Goal: Information Seeking & Learning: Learn about a topic

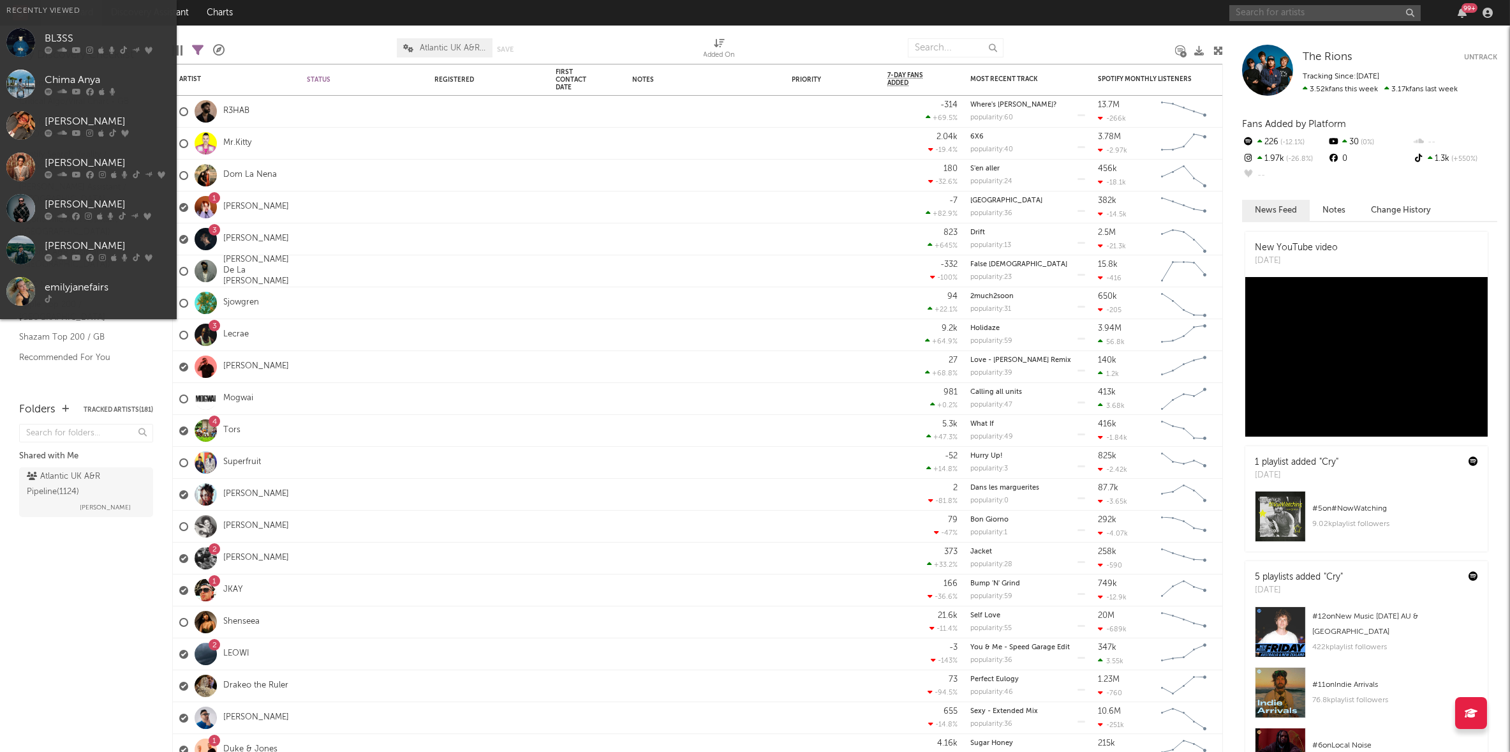
click at [1266, 11] on input "text" at bounding box center [1325, 13] width 191 height 16
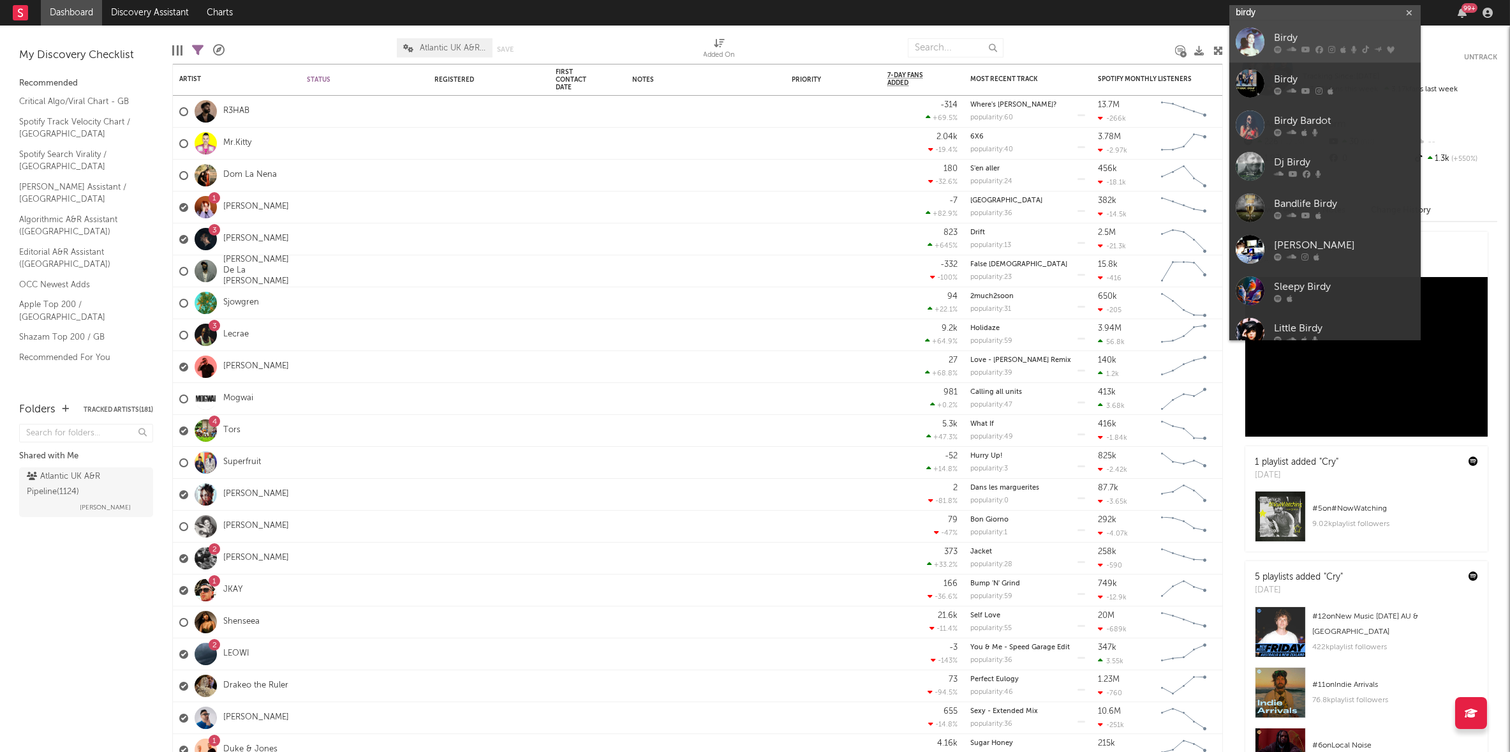
type input "birdy"
click at [1320, 47] on icon at bounding box center [1320, 50] width 8 height 8
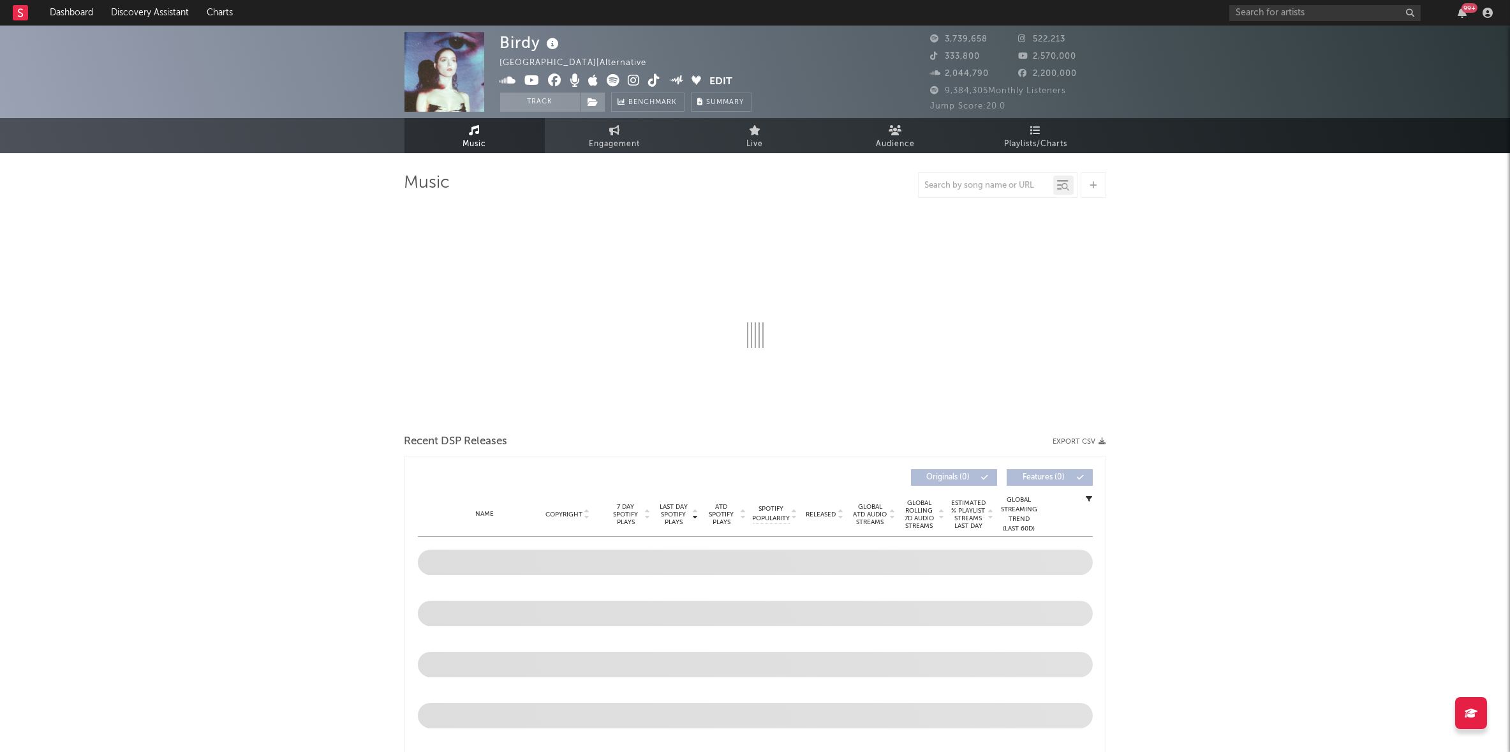
select select "6m"
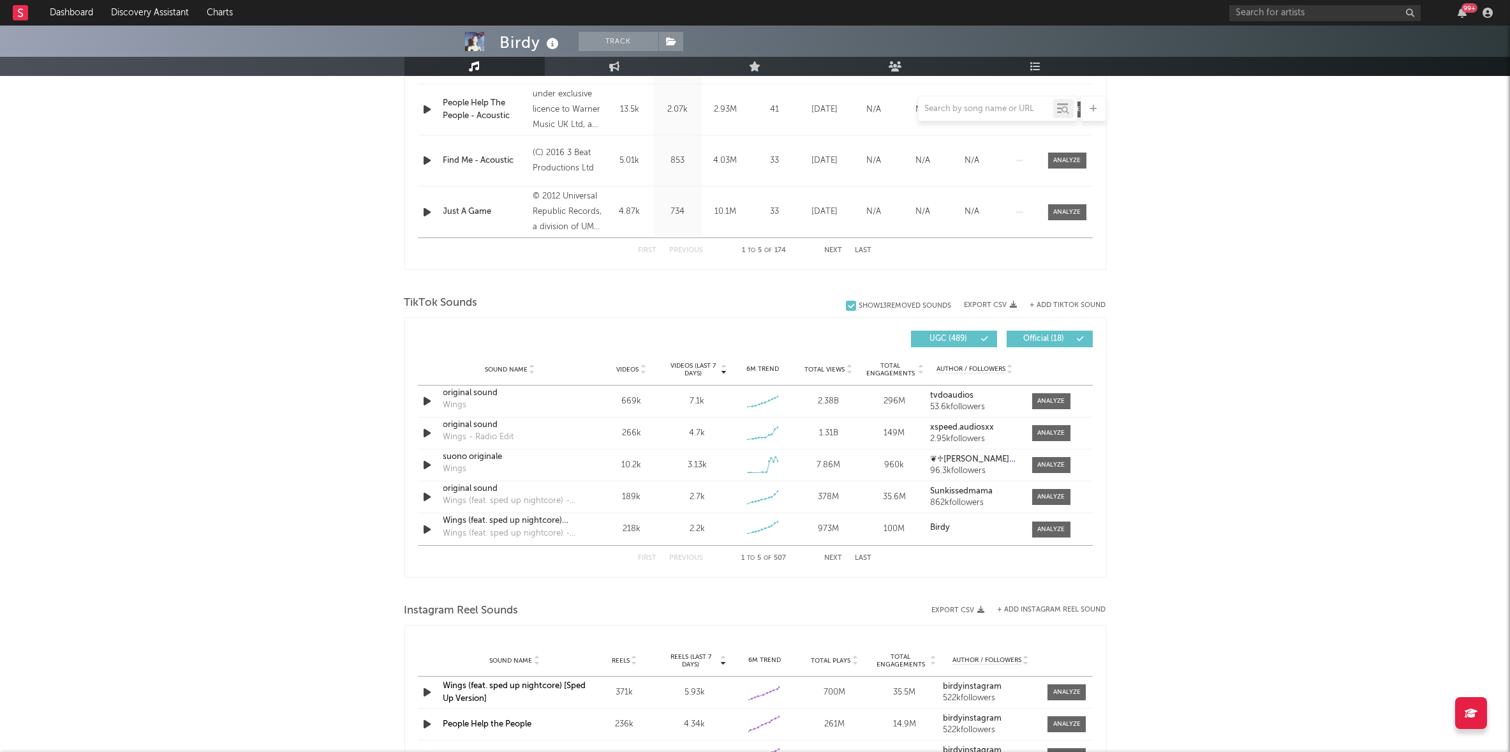
scroll to position [660, 0]
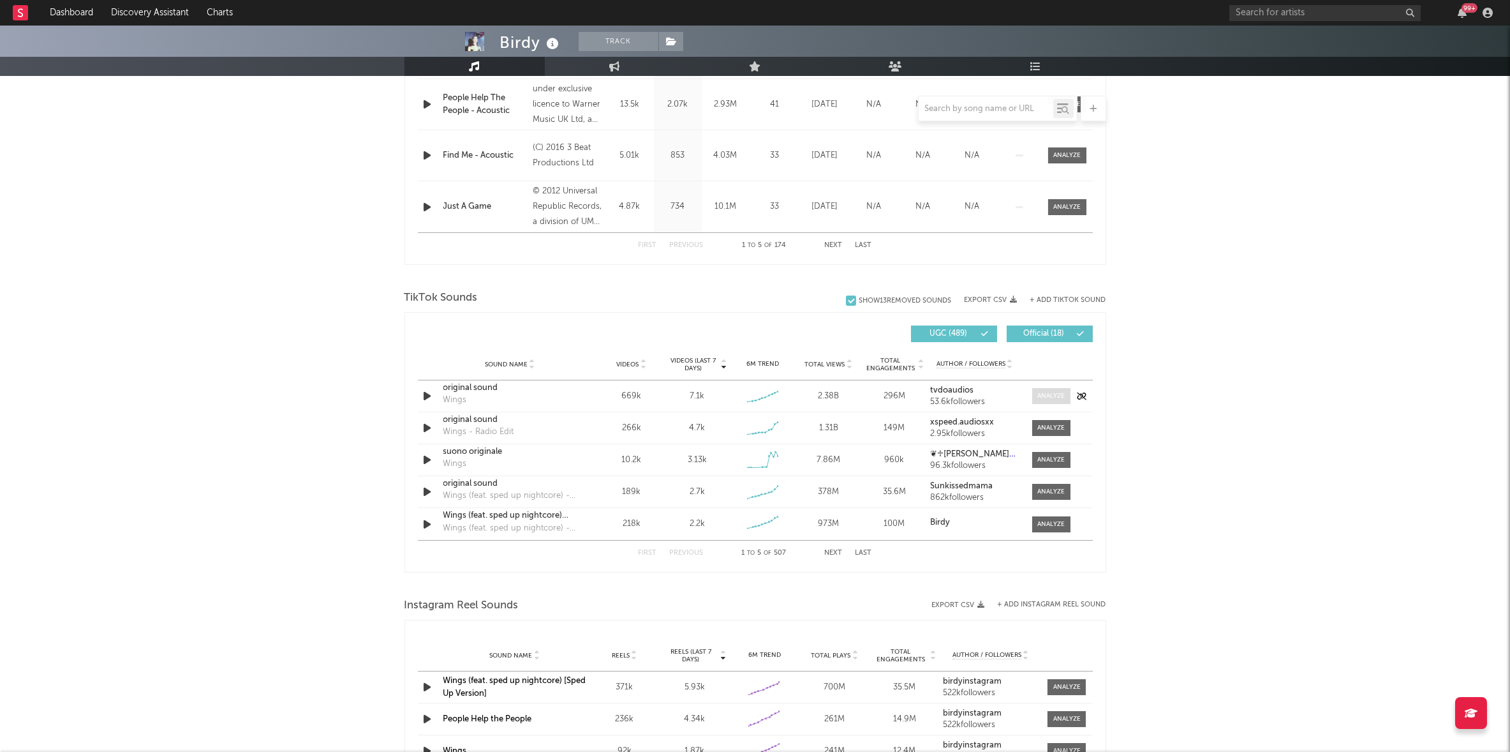
click at [1054, 388] on span at bounding box center [1051, 396] width 38 height 16
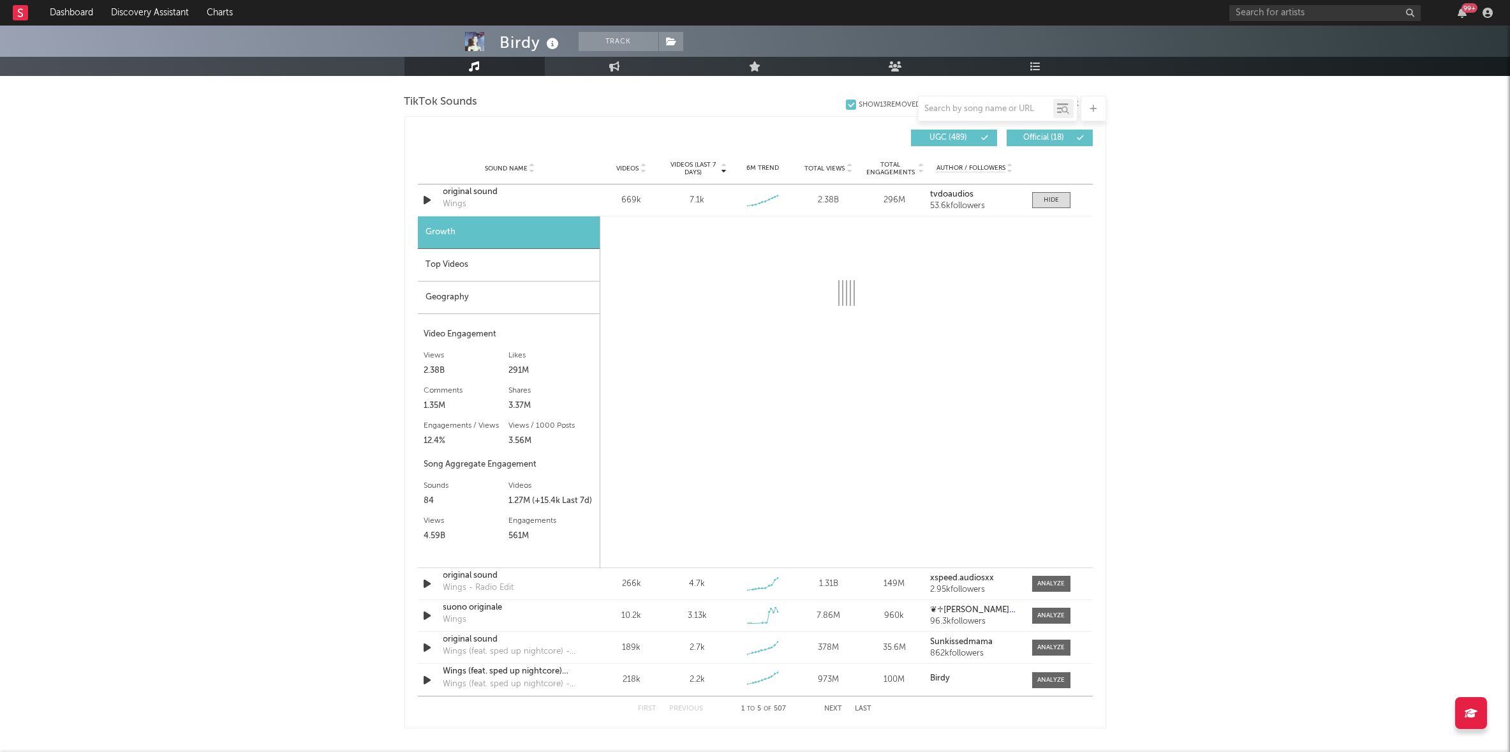
scroll to position [854, 0]
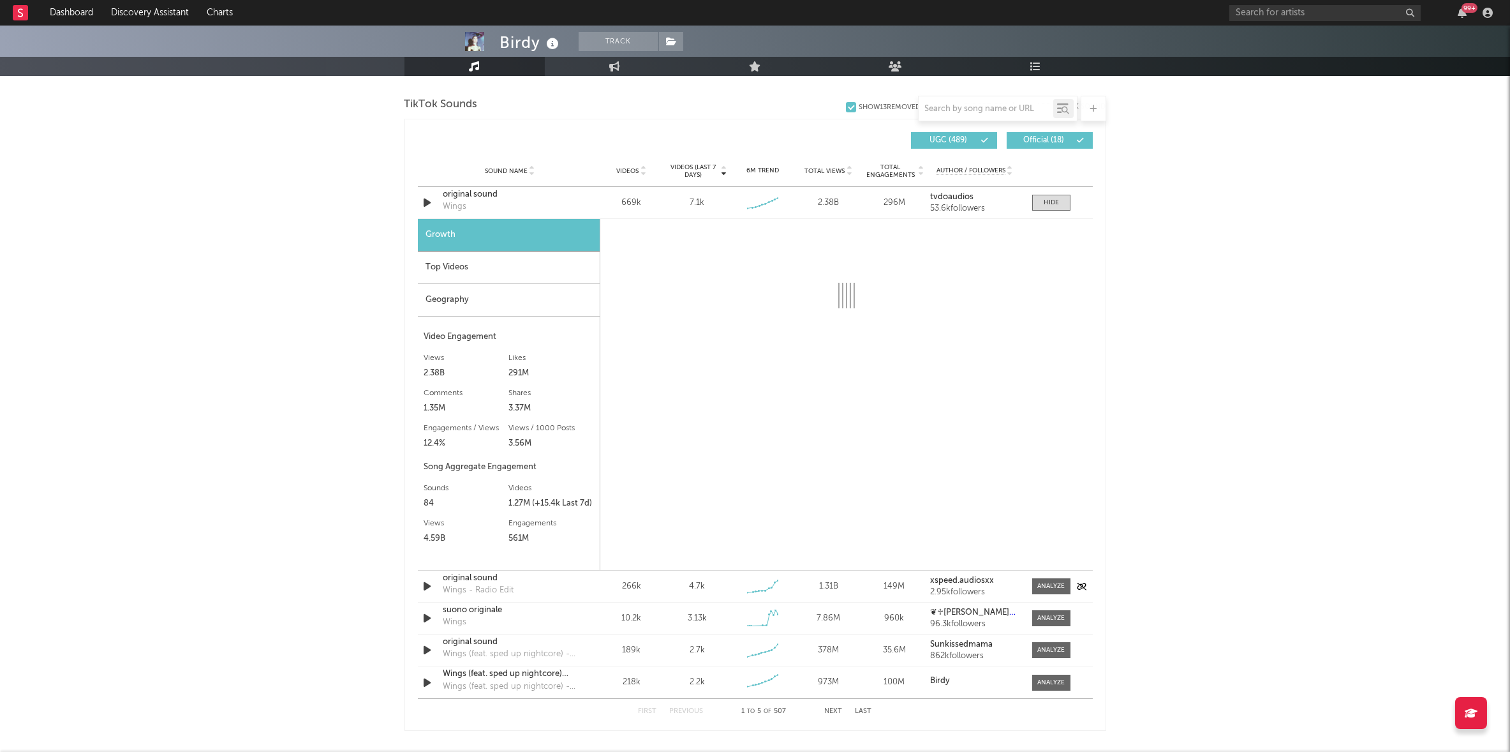
select select "6m"
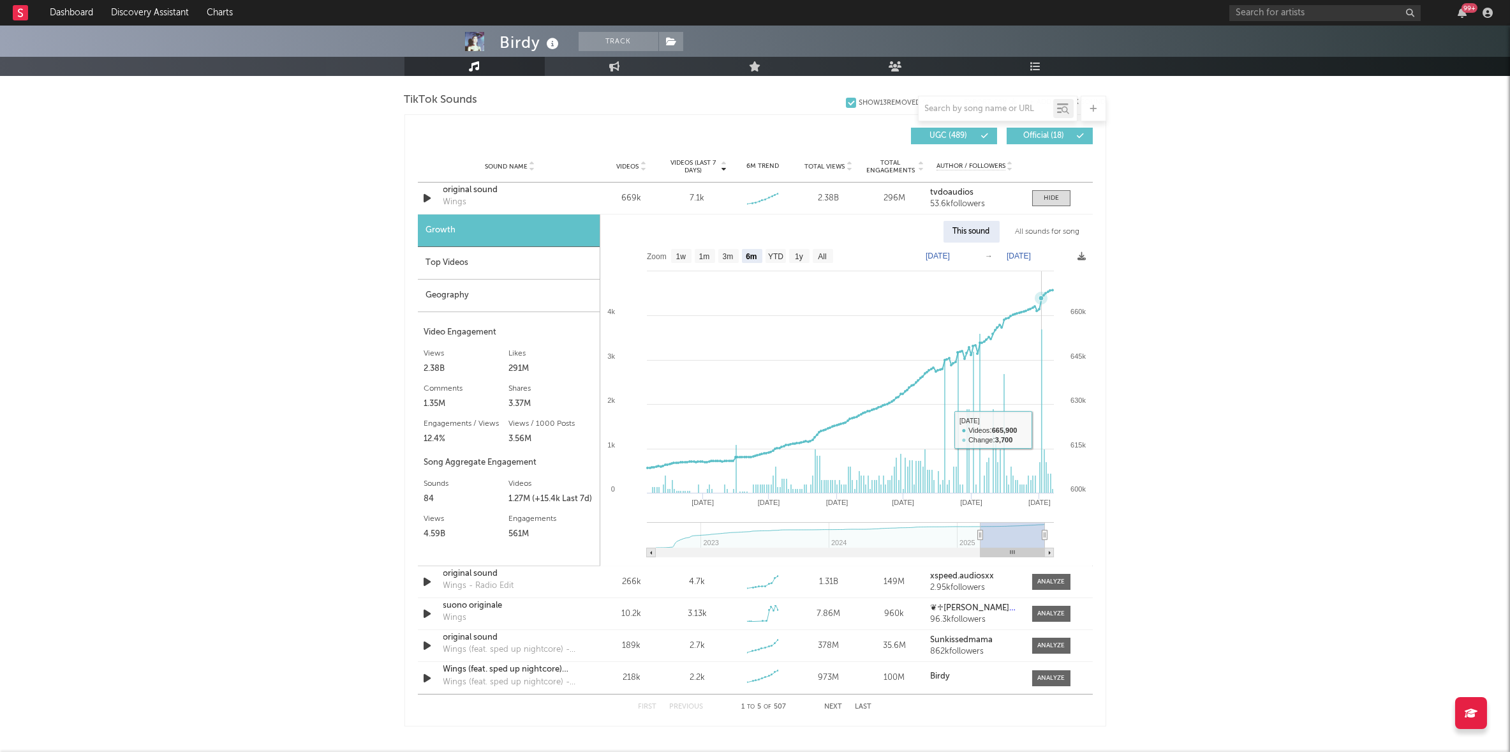
scroll to position [861, 0]
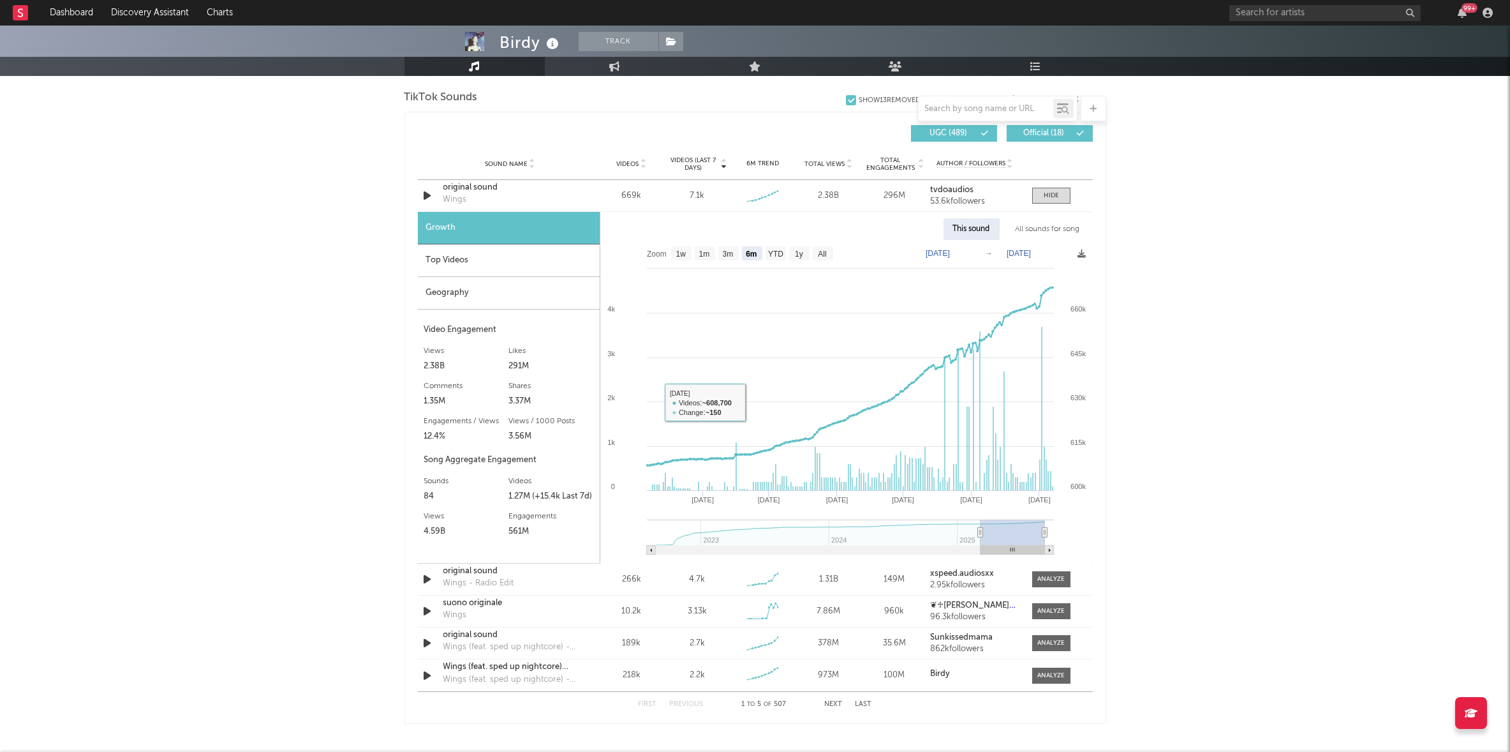
click at [479, 266] on div "Top Videos" at bounding box center [509, 260] width 182 height 33
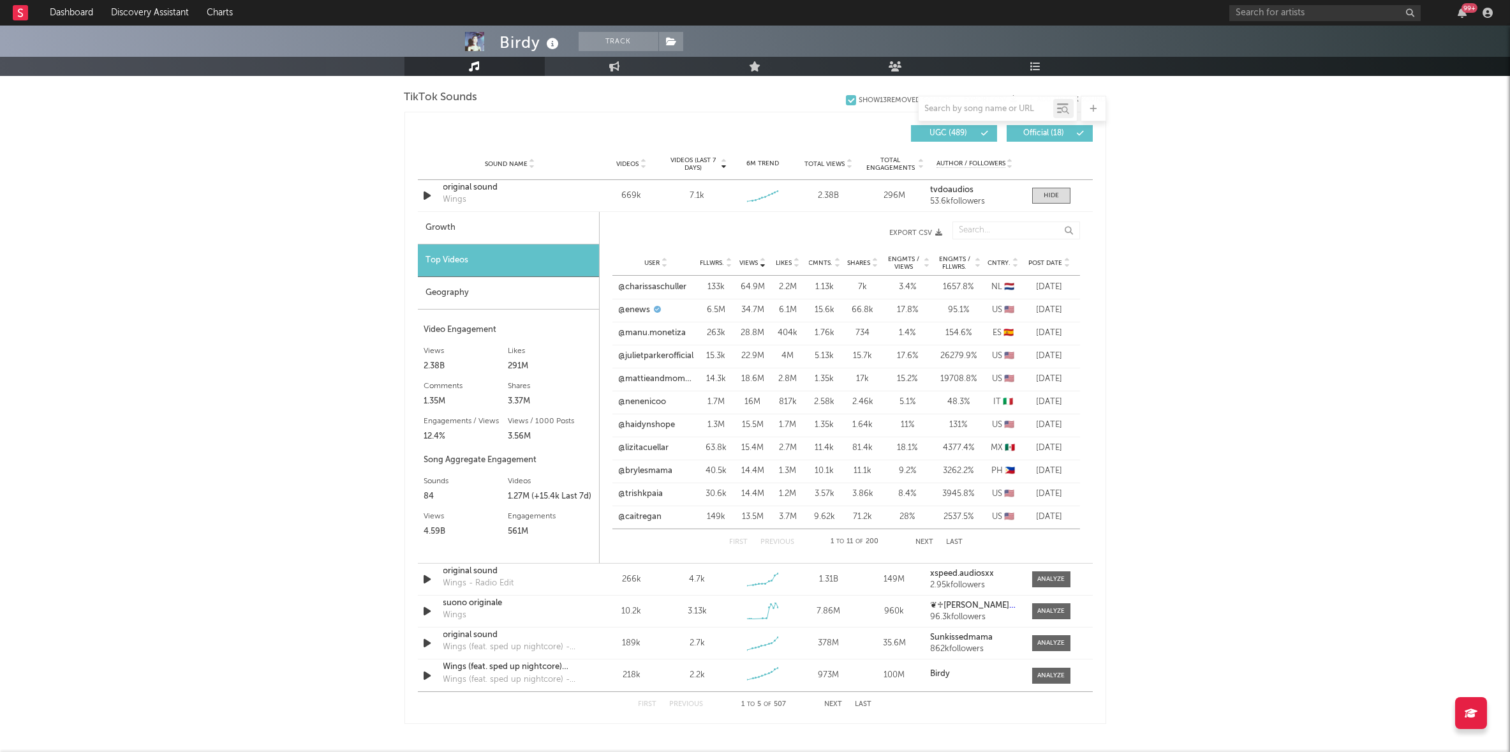
click at [1051, 260] on span "Post Date" at bounding box center [1046, 263] width 34 height 8
click at [650, 285] on link "@[GEOGRAPHIC_DATA]" at bounding box center [650, 287] width 63 height 13
click at [478, 569] on div "original sound" at bounding box center [509, 571] width 133 height 13
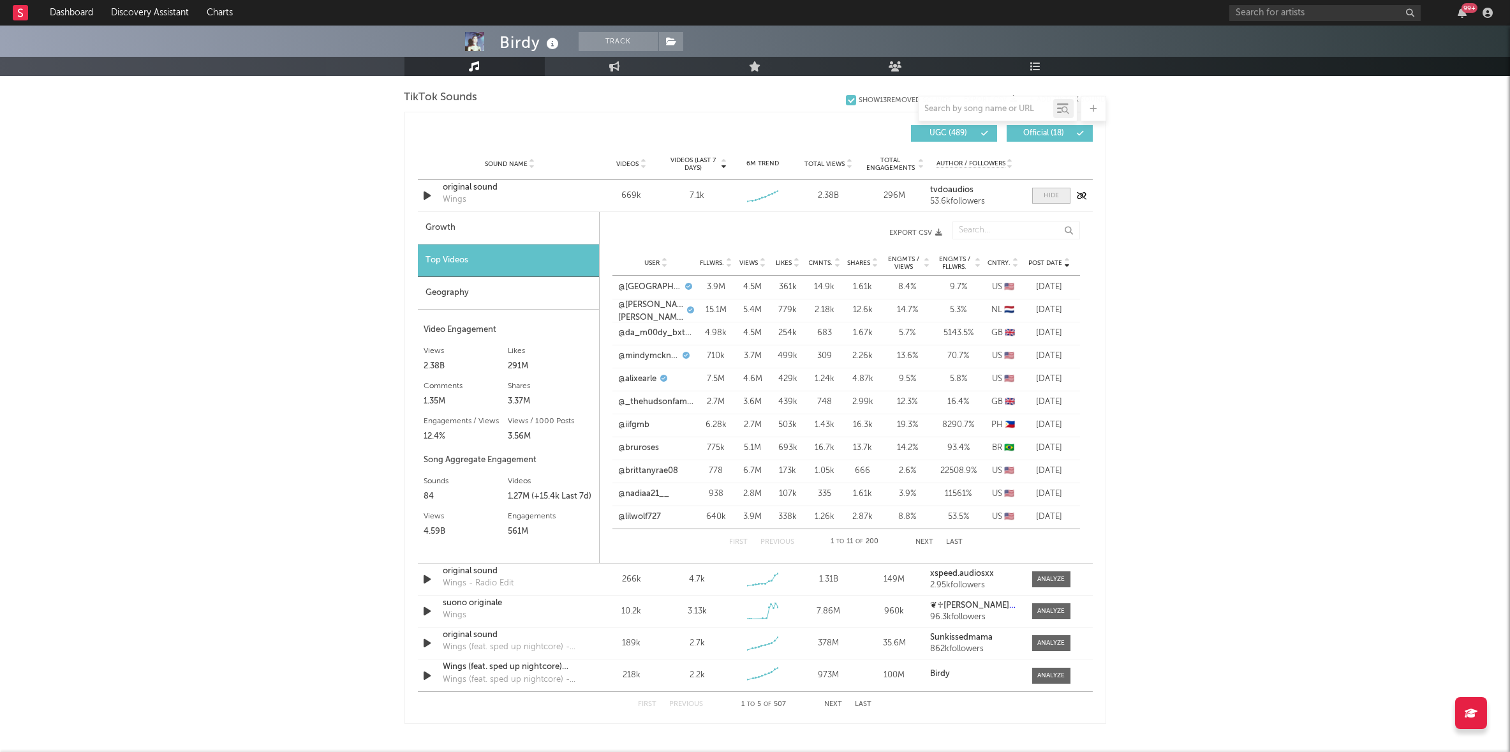
click at [1057, 197] on div at bounding box center [1051, 196] width 15 height 10
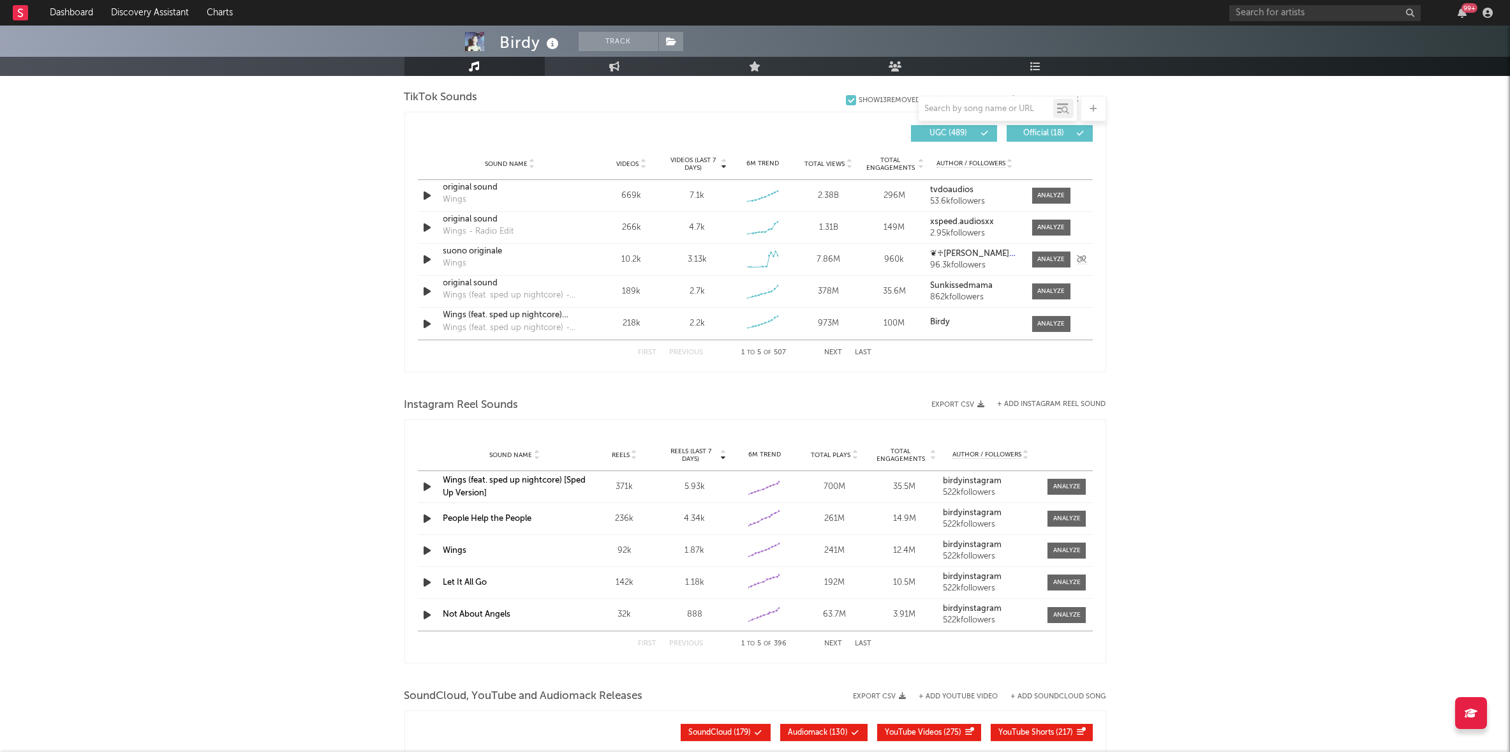
click at [460, 253] on div "suono originale" at bounding box center [509, 251] width 133 height 13
click at [466, 279] on div "original sound" at bounding box center [509, 283] width 133 height 13
